Goal: Browse casually

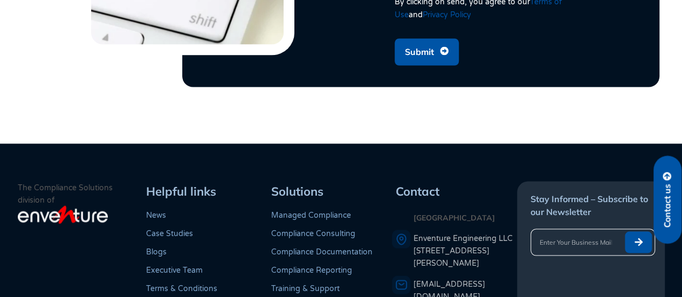
scroll to position [1339, 0]
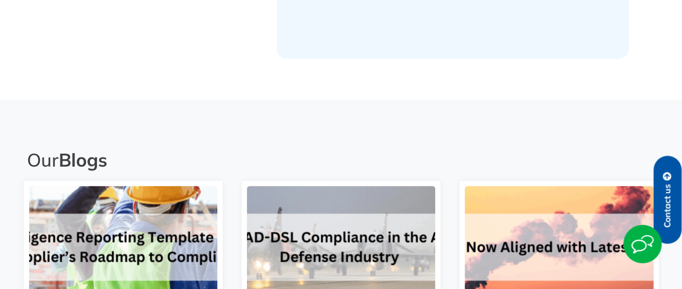
scroll to position [718, 0]
